Goal: Check status

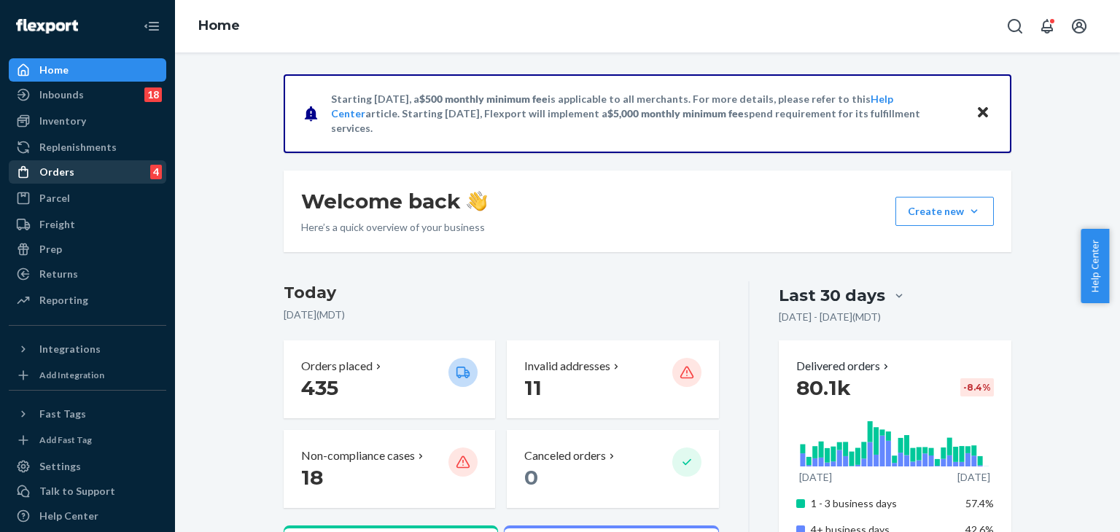
click at [61, 168] on div "Orders" at bounding box center [56, 172] width 35 height 15
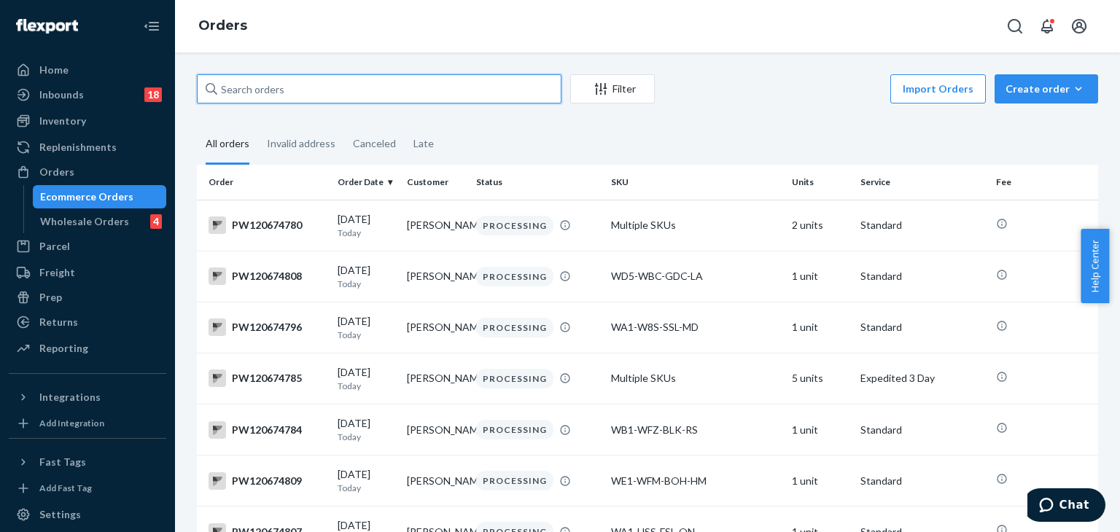
paste input "pw120645757"
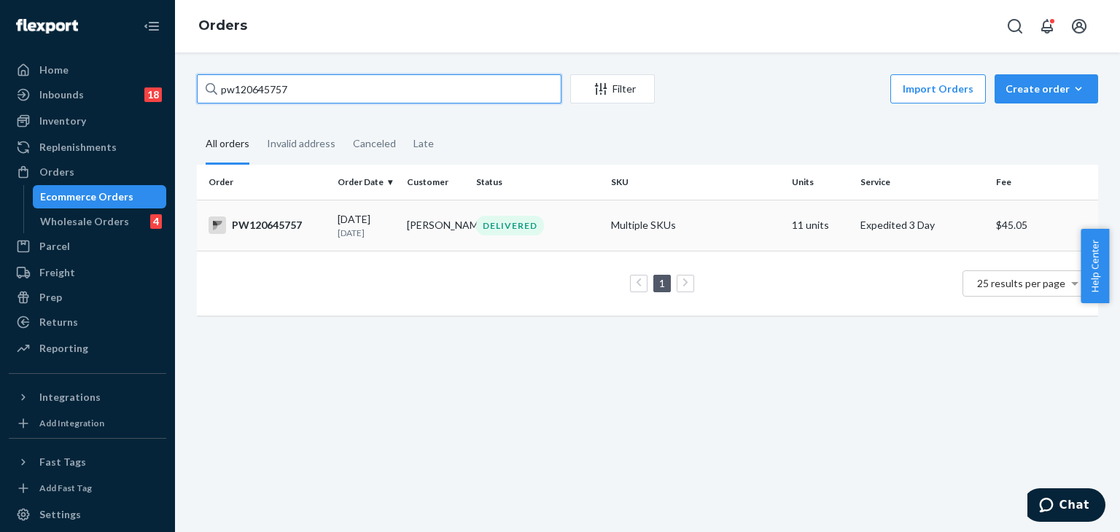
type input "pw120645757"
click at [534, 236] on td "DELIVERED" at bounding box center [537, 225] width 135 height 51
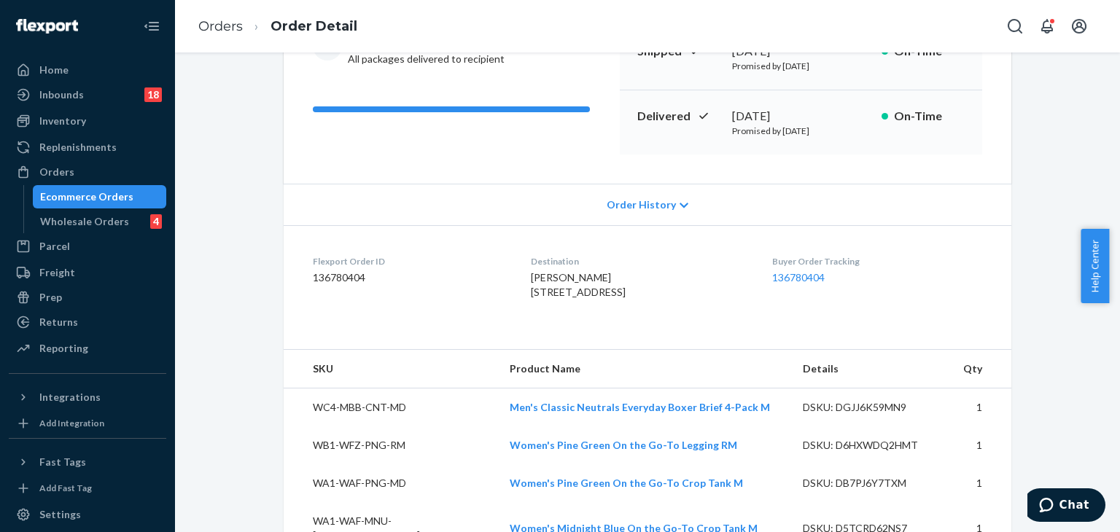
scroll to position [219, 0]
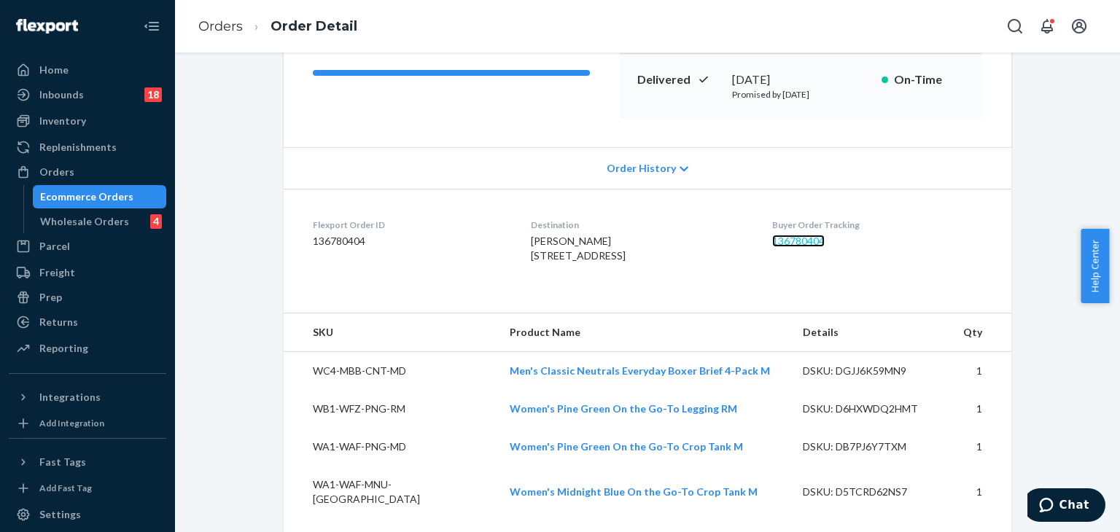
click at [808, 238] on link "136780404" at bounding box center [798, 241] width 52 height 12
click at [60, 166] on div "Orders" at bounding box center [56, 172] width 35 height 15
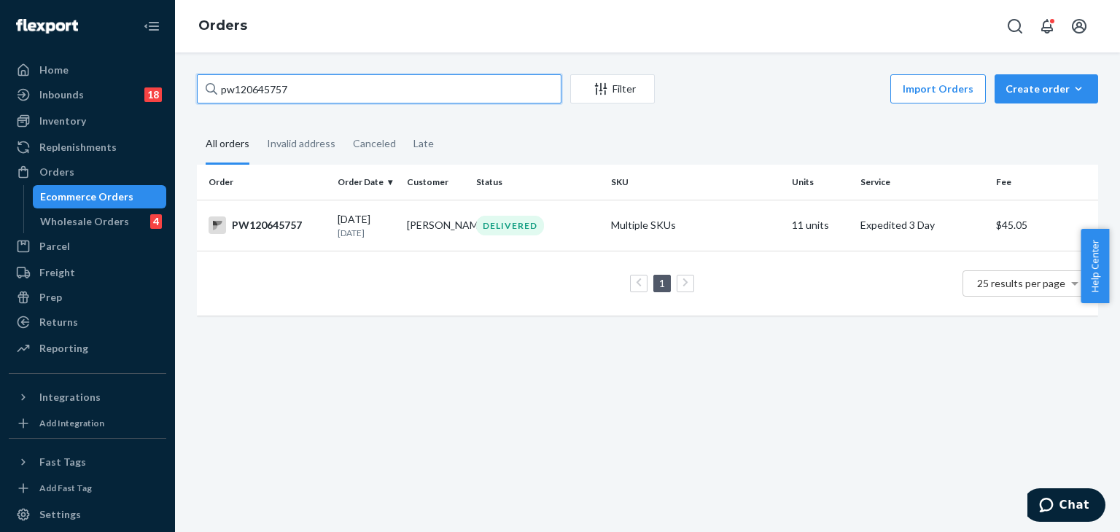
drag, startPoint x: 295, startPoint y: 85, endPoint x: 213, endPoint y: 90, distance: 81.8
click at [213, 90] on div "pw120645757" at bounding box center [379, 88] width 364 height 29
paste input "73199"
type input "pw120673199"
click at [655, 233] on td "Multiple SKUs" at bounding box center [695, 225] width 180 height 51
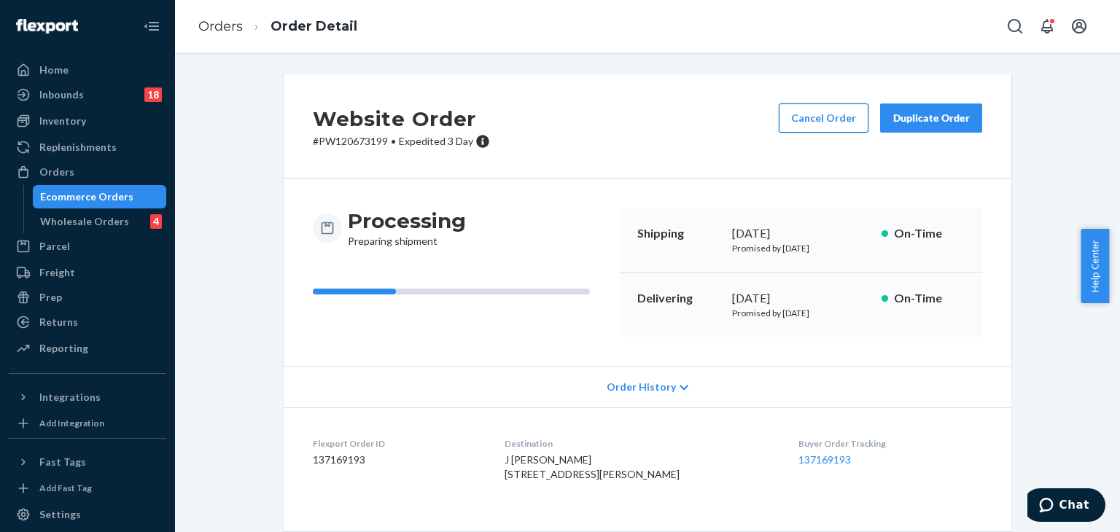
click at [811, 112] on button "Cancel Order" at bounding box center [824, 118] width 90 height 29
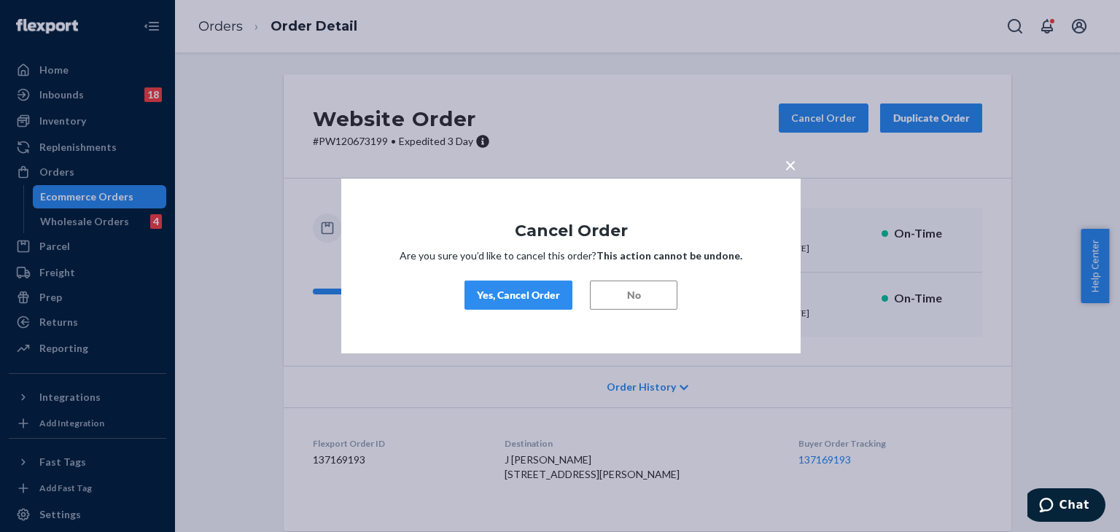
click at [536, 300] on div "Yes, Cancel Order" at bounding box center [518, 295] width 83 height 15
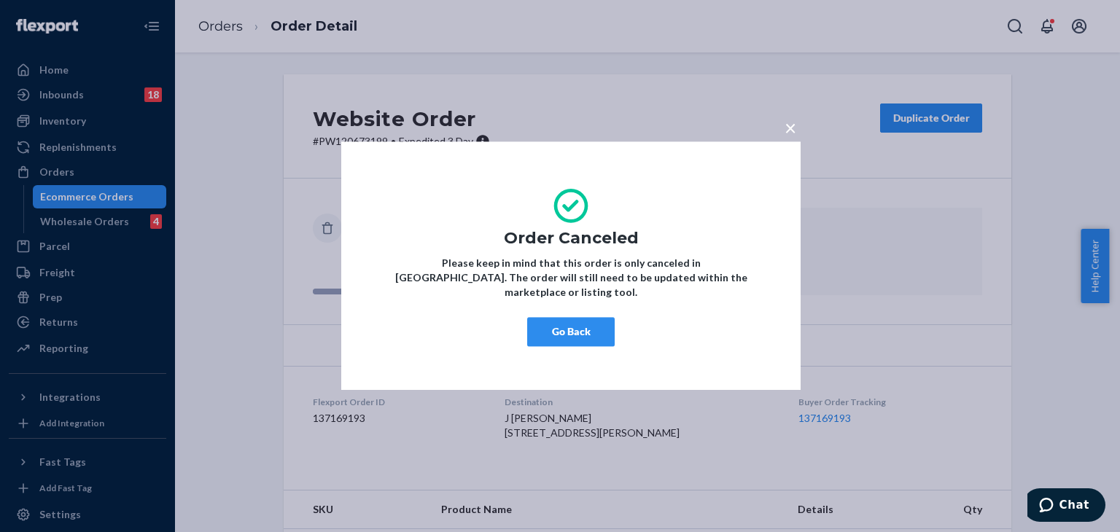
click at [67, 172] on div "× Order Canceled Please keep in mind that this order is only canceled in [GEOGR…" at bounding box center [560, 266] width 1120 height 532
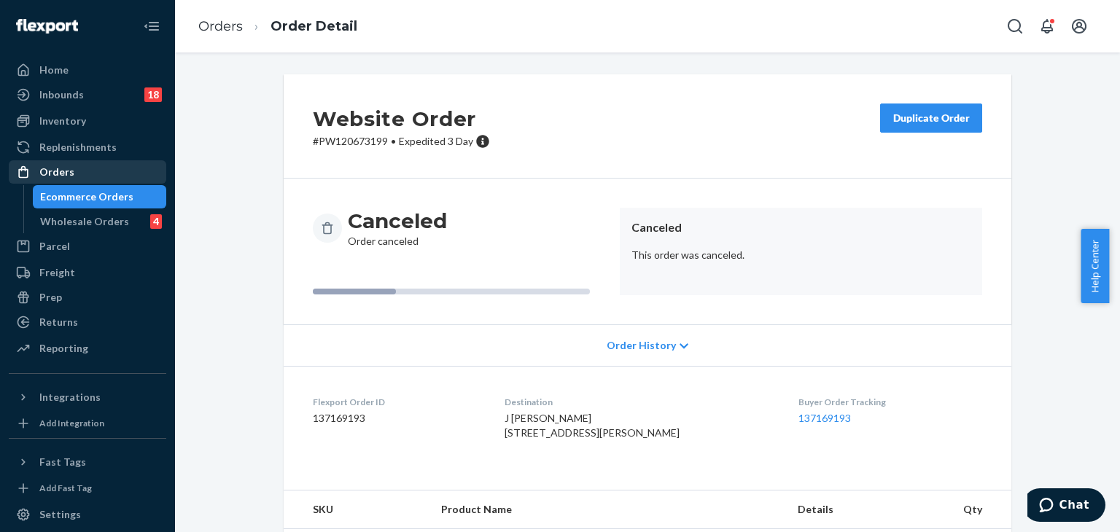
click at [67, 172] on div "Orders" at bounding box center [56, 172] width 35 height 15
